Goal: Find specific page/section: Find specific page/section

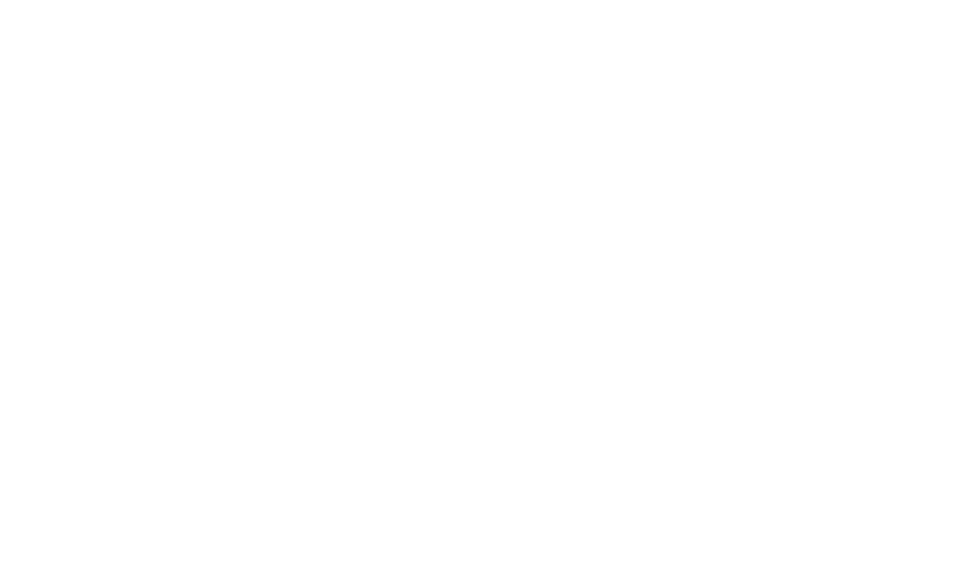
scroll to position [385, 0]
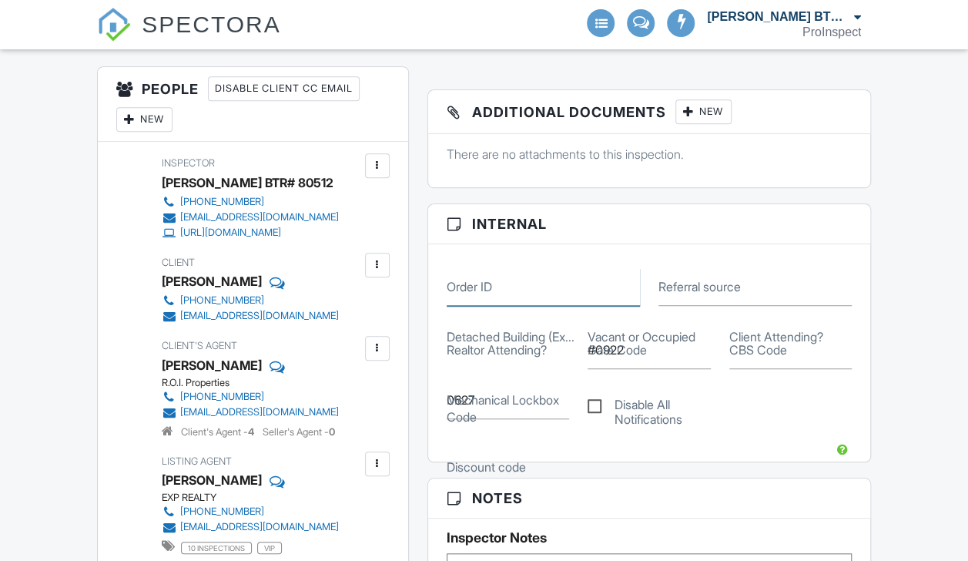
drag, startPoint x: 0, startPoint y: 0, endPoint x: 169, endPoint y: -57, distance: 178.1
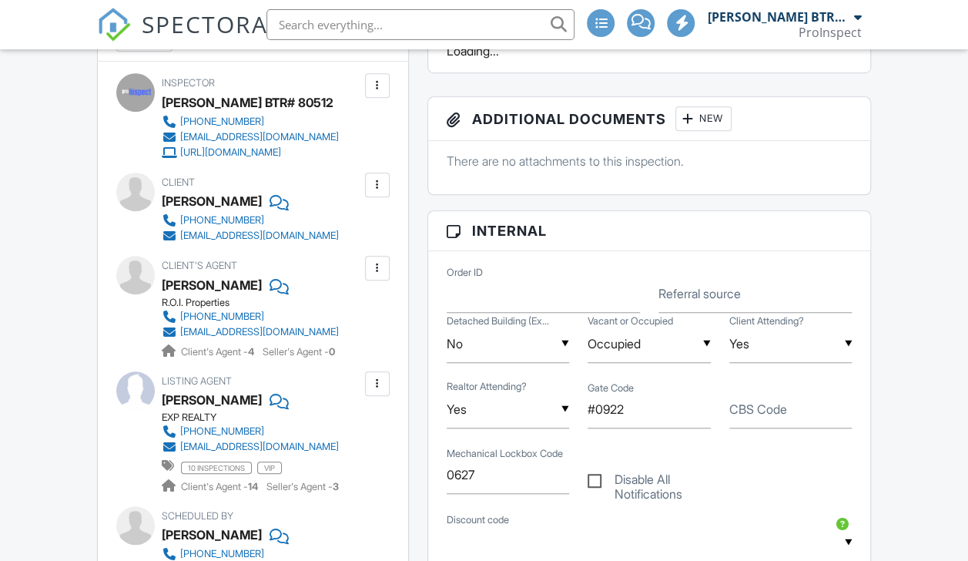
scroll to position [0, 0]
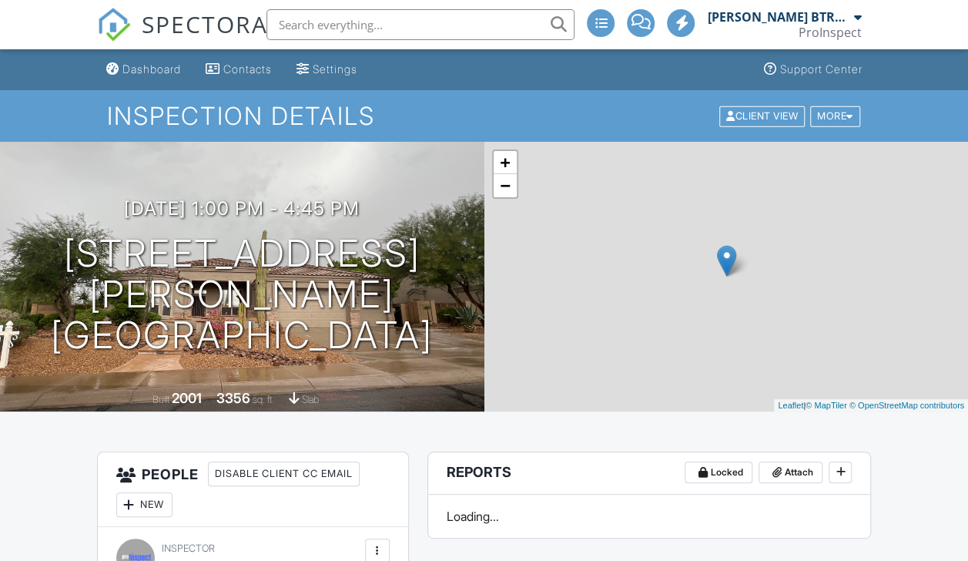
click at [139, 72] on div "Dashboard" at bounding box center [151, 68] width 59 height 13
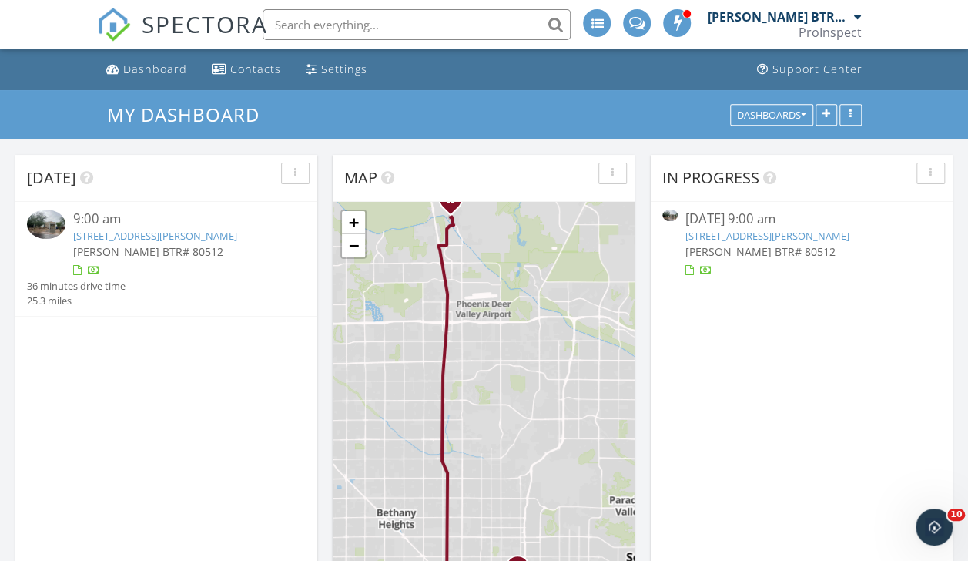
click at [775, 237] on link "1429 E Hoover Ave, Phoenix, AZ 85006" at bounding box center [768, 236] width 164 height 14
click at [760, 236] on link "1429 E Hoover Ave, Phoenix, AZ 85006" at bounding box center [768, 236] width 164 height 14
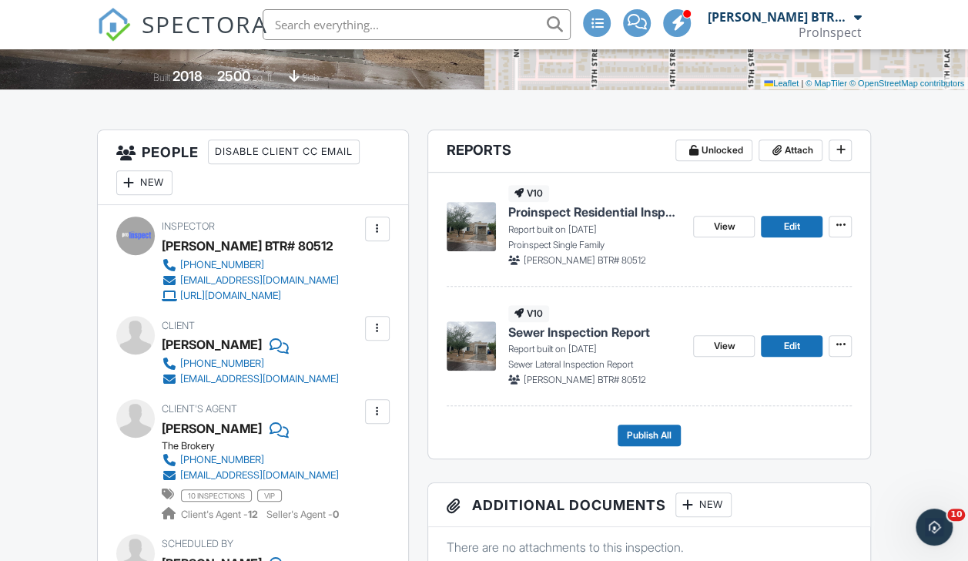
scroll to position [308, 0]
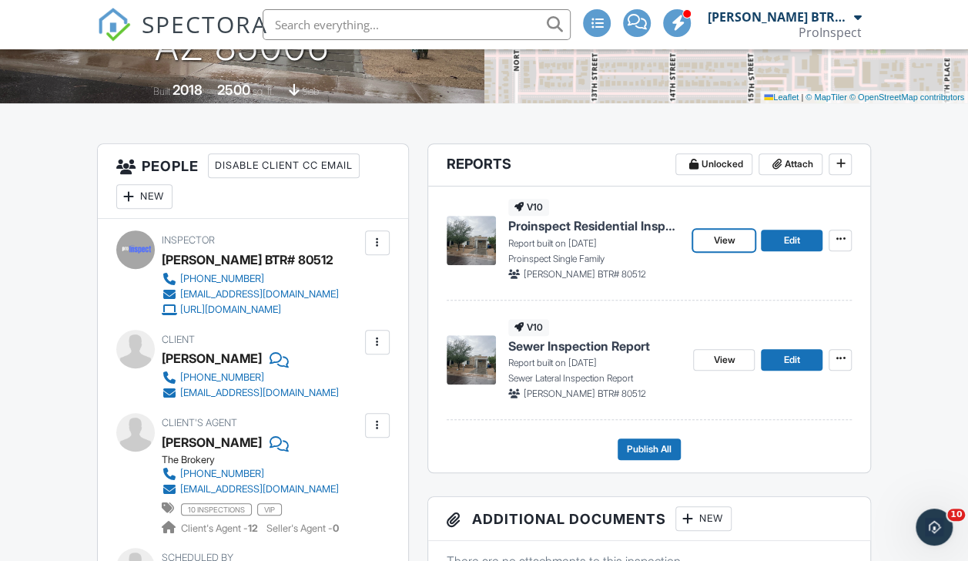
click at [732, 238] on span "View" at bounding box center [724, 240] width 22 height 15
